Goal: Task Accomplishment & Management: Use online tool/utility

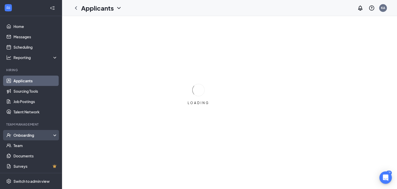
click at [31, 138] on div "Onboarding" at bounding box center [31, 135] width 62 height 10
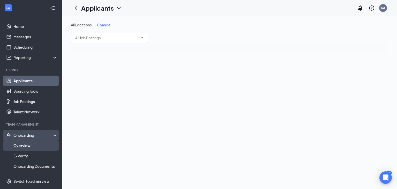
click at [29, 143] on link "Overview" at bounding box center [35, 145] width 44 height 10
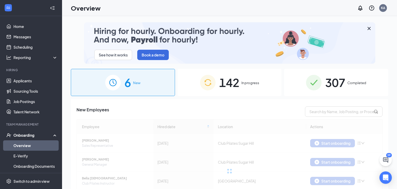
click at [242, 81] on span "In progress" at bounding box center [251, 82] width 18 height 5
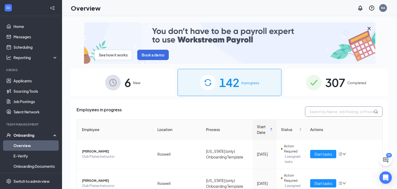
click at [335, 111] on input "text" at bounding box center [344, 111] width 78 height 10
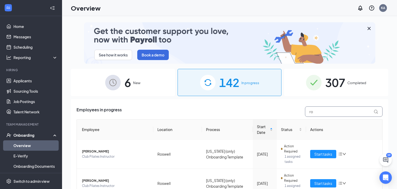
type input "roy"
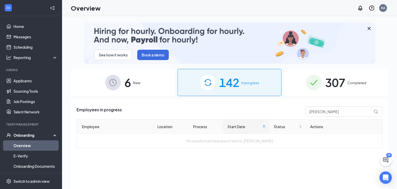
click at [340, 80] on span "307" at bounding box center [335, 82] width 20 height 18
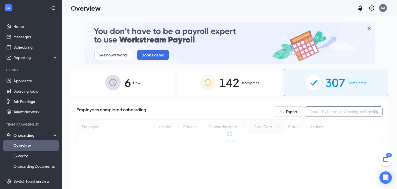
click at [329, 110] on input "text" at bounding box center [344, 111] width 78 height 10
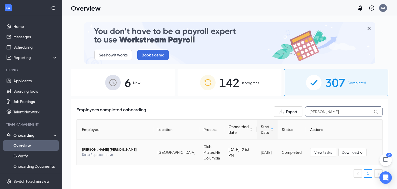
type input "roy"
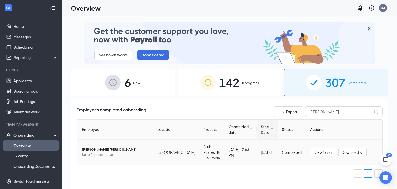
click at [96, 147] on span "Kaleigh Ra Roy" at bounding box center [115, 149] width 67 height 5
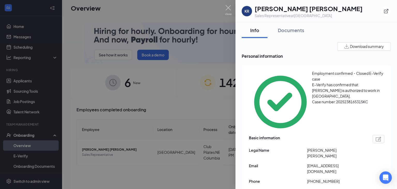
click at [312, 79] on span "Employment confirmed・Closed E-Verify case" at bounding box center [347, 76] width 71 height 10
click at [25, 156] on div at bounding box center [198, 94] width 397 height 189
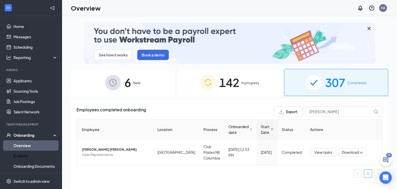
click at [25, 156] on link "E-Verify" at bounding box center [35, 156] width 44 height 10
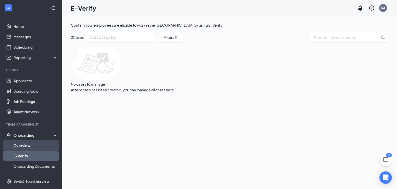
click at [21, 146] on link "Overview" at bounding box center [35, 145] width 44 height 10
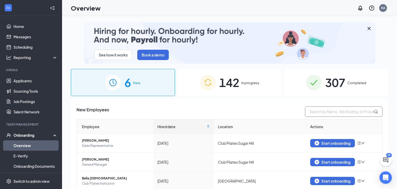
click at [344, 109] on input "text" at bounding box center [344, 111] width 78 height 10
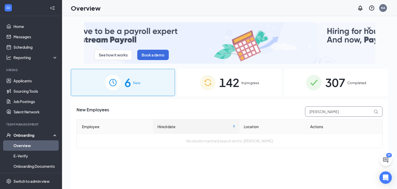
type input "roy"
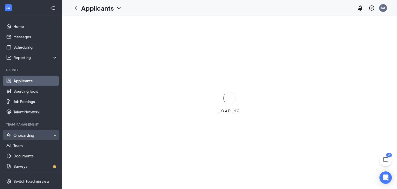
click at [21, 135] on div "Onboarding" at bounding box center [33, 134] width 40 height 5
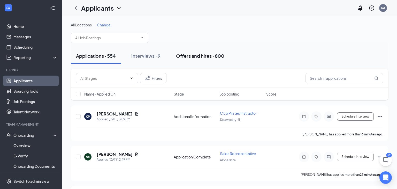
click at [181, 58] on div "Offers and hires · 800" at bounding box center [200, 56] width 48 height 6
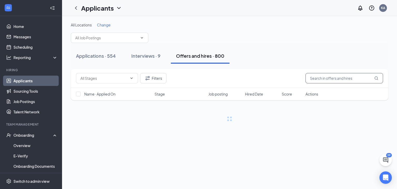
click at [334, 77] on input "text" at bounding box center [345, 78] width 78 height 10
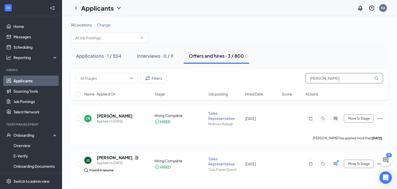
type input "[PERSON_NAME]"
click at [294, 32] on div "All Locations Change" at bounding box center [230, 32] width 318 height 21
click at [114, 57] on div "Applications · 1 / 554" at bounding box center [99, 56] width 46 height 6
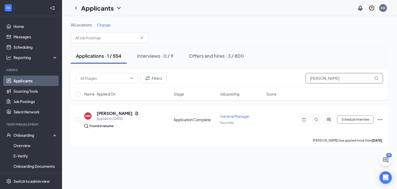
click at [337, 78] on input "[PERSON_NAME]" at bounding box center [345, 78] width 78 height 10
click at [146, 57] on div "Interviews · 0 / 9" at bounding box center [155, 56] width 36 height 6
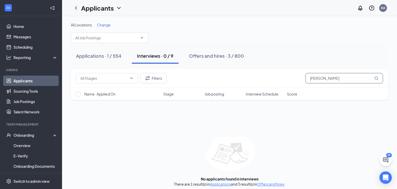
click at [331, 76] on input "[PERSON_NAME]" at bounding box center [345, 78] width 78 height 10
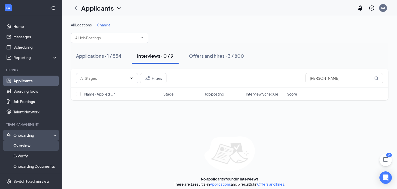
click at [21, 143] on link "Overview" at bounding box center [35, 145] width 44 height 10
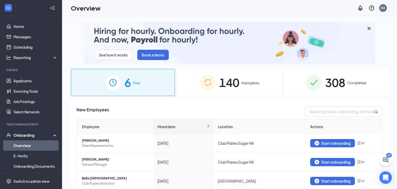
click at [236, 80] on span "140" at bounding box center [229, 82] width 20 height 18
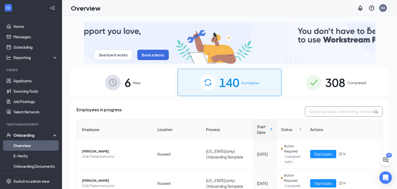
click at [344, 112] on input "text" at bounding box center [344, 111] width 78 height 10
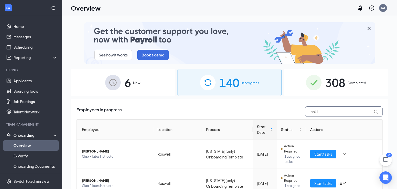
type input "[PERSON_NAME]"
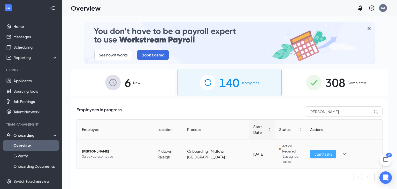
click at [327, 157] on button "Start tasks" at bounding box center [323, 154] width 26 height 8
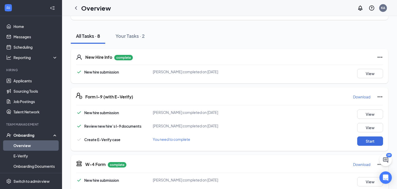
scroll to position [62, 0]
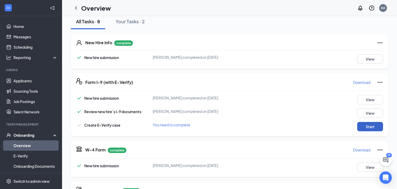
click at [370, 124] on button "Start" at bounding box center [370, 126] width 26 height 9
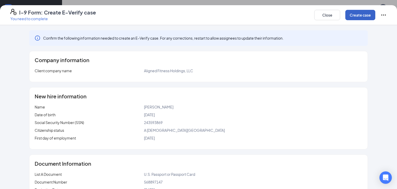
click at [362, 15] on button "Create case" at bounding box center [361, 15] width 30 height 10
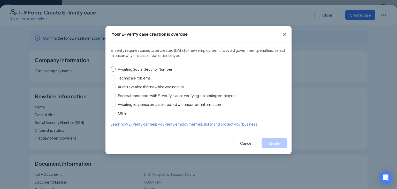
click at [114, 69] on input "Awaiting Social Security Number" at bounding box center [113, 68] width 5 height 5
radio input "true"
click at [114, 78] on input "Technical Problems" at bounding box center [113, 77] width 5 height 5
radio input "true"
radio input "false"
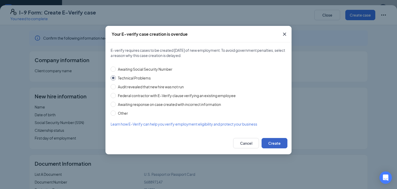
click at [284, 143] on button "Create" at bounding box center [275, 143] width 26 height 10
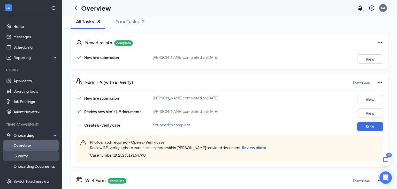
click at [29, 155] on link "E-Verify" at bounding box center [35, 156] width 44 height 10
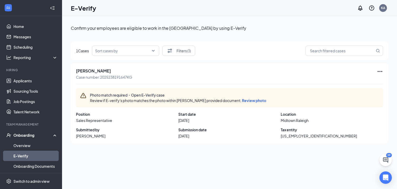
click at [254, 100] on span "Review photo" at bounding box center [254, 100] width 24 height 5
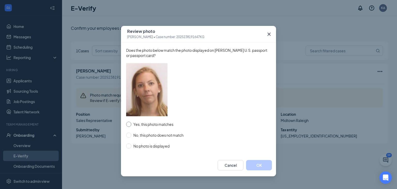
click at [128, 125] on input "Yes, this photo matches" at bounding box center [128, 124] width 5 height 5
radio input "true"
click at [252, 164] on button "OK" at bounding box center [259, 165] width 26 height 10
